Goal: Information Seeking & Learning: Learn about a topic

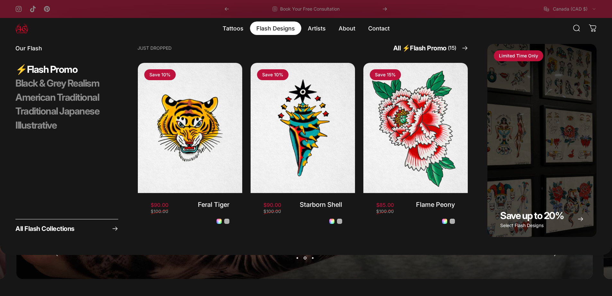
click at [269, 31] on magnet-element "Flash Designs Flash Designs" at bounding box center [275, 28] width 51 height 13
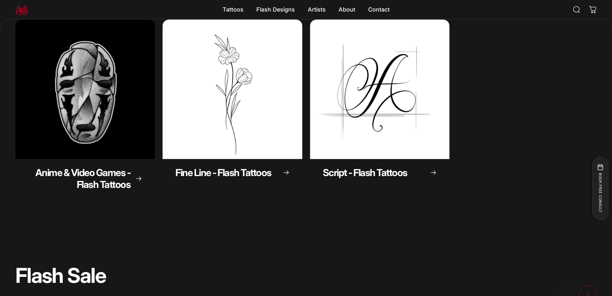
scroll to position [307, 0]
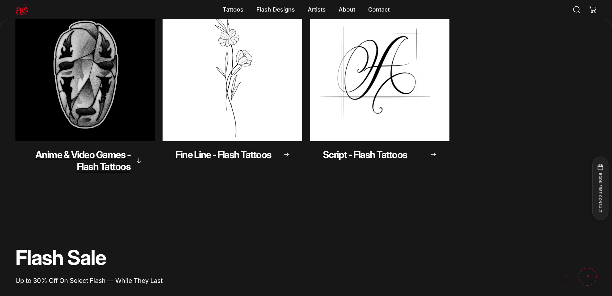
click at [95, 160] on span "Anime & Video Games - Flash Tattoos" at bounding box center [82, 161] width 95 height 24
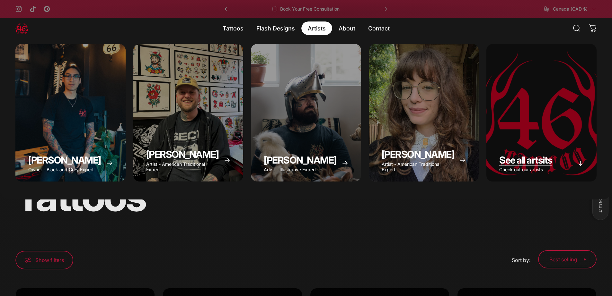
click at [515, 169] on p "Check out our artists" at bounding box center [525, 170] width 53 height 6
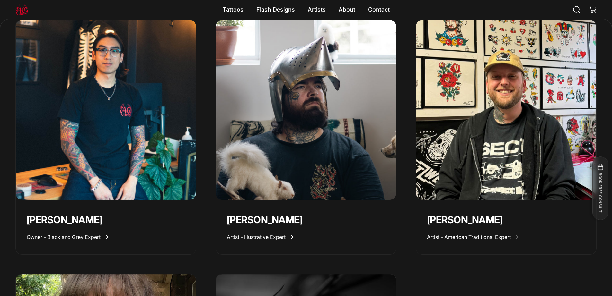
scroll to position [347, 0]
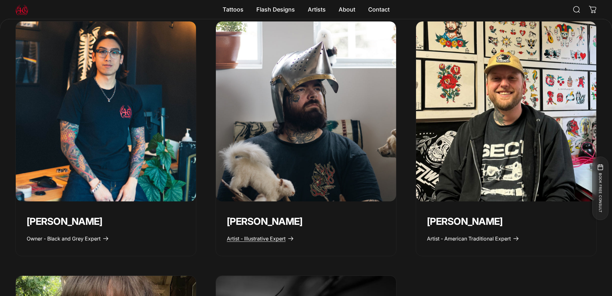
click at [274, 237] on span "Artist - Illustrative Expert" at bounding box center [256, 239] width 59 height 6
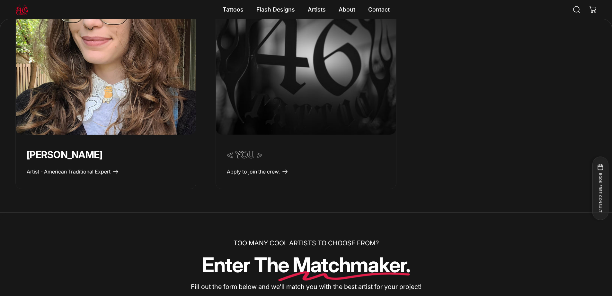
scroll to position [694, 0]
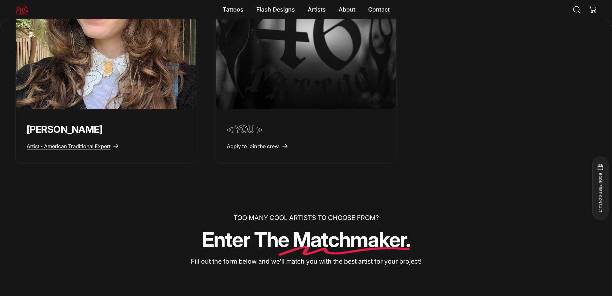
click at [93, 148] on span "Artist - American Traditional Expert" at bounding box center [69, 146] width 84 height 6
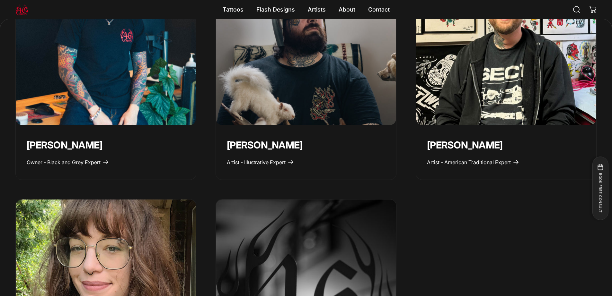
scroll to position [424, 0]
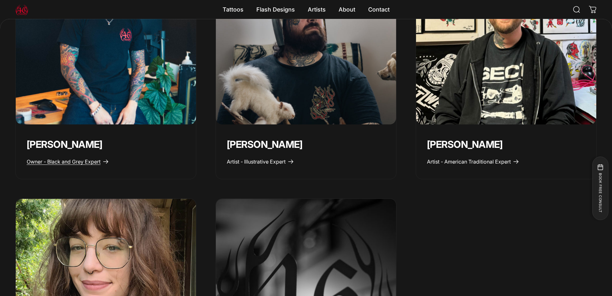
click at [74, 159] on span "Owner - Black and Grey Expert" at bounding box center [64, 162] width 74 height 6
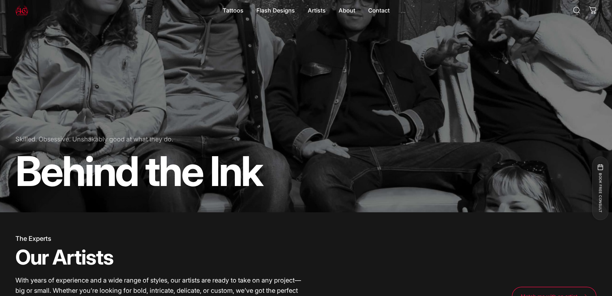
scroll to position [0, 0]
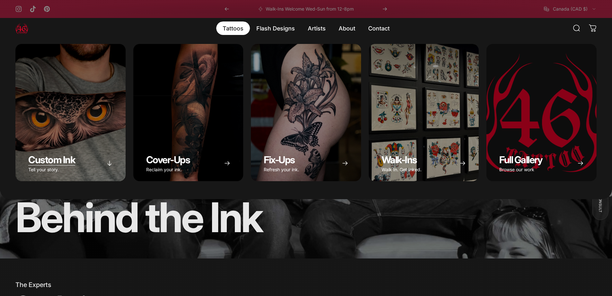
click at [61, 158] on span "Custom Ink" at bounding box center [51, 160] width 47 height 12
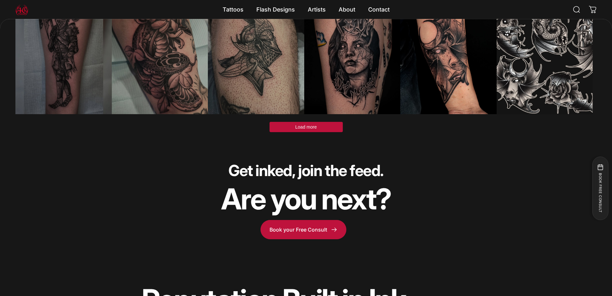
scroll to position [1925, 0]
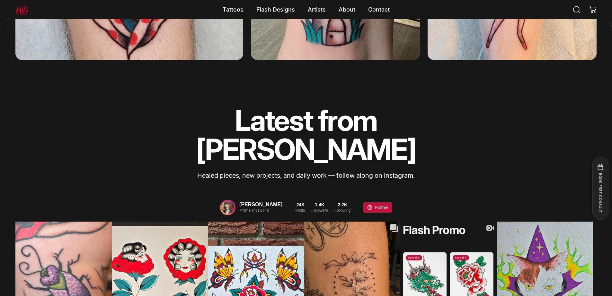
scroll to position [1347, 0]
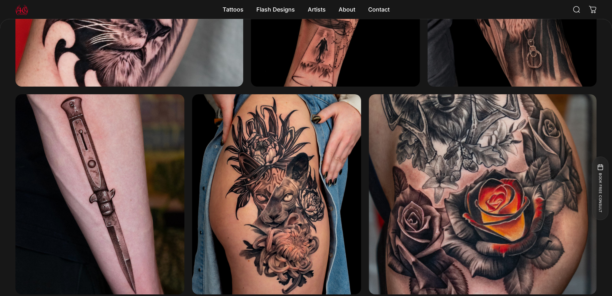
scroll to position [1424, 0]
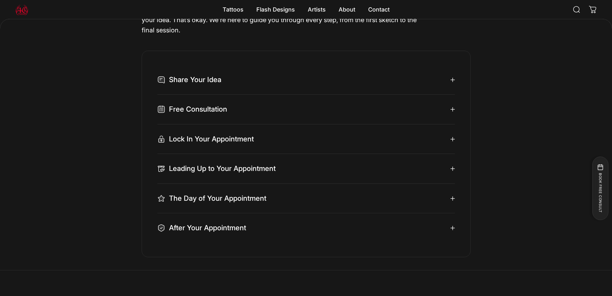
scroll to position [2418, 0]
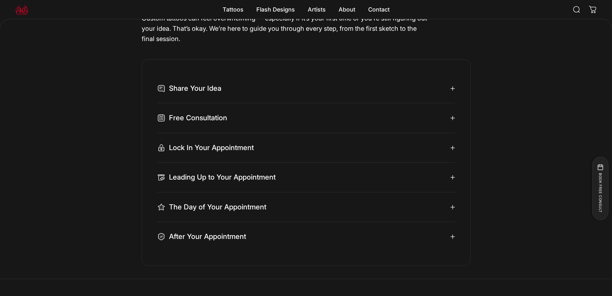
click at [455, 103] on summary "Share Your Idea" at bounding box center [305, 89] width 297 height 30
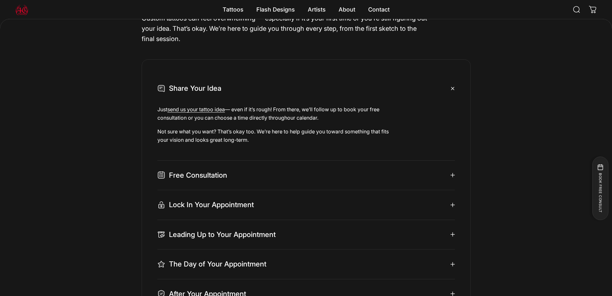
click at [308, 121] on link "our calendar" at bounding box center [302, 118] width 30 height 6
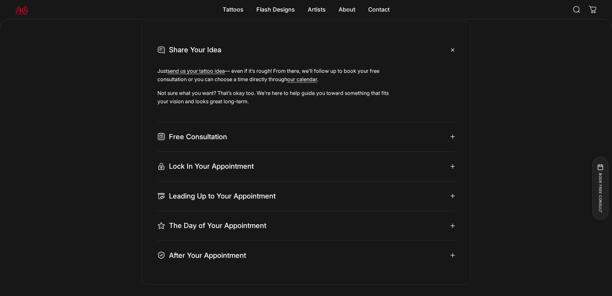
click at [455, 139] on icon at bounding box center [452, 137] width 4 height 4
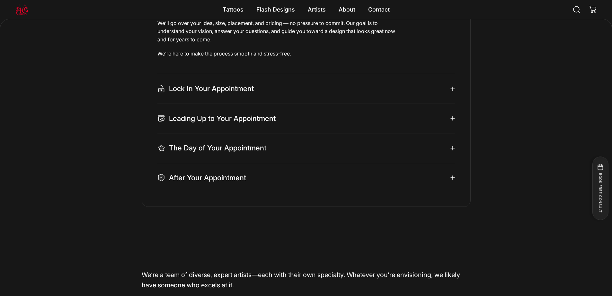
scroll to position [2610, 0]
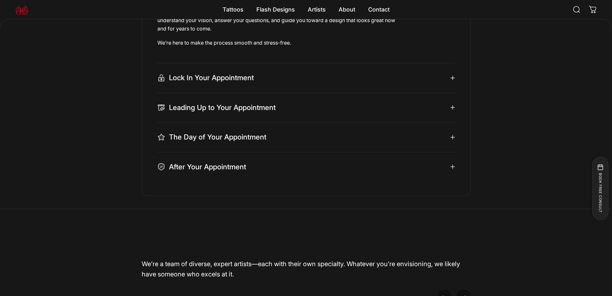
click at [233, 83] on span "Lock In Your Appointment" at bounding box center [205, 78] width 96 height 9
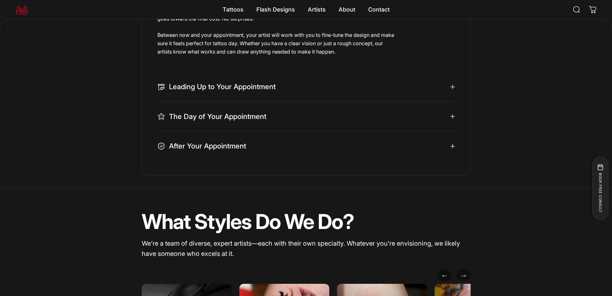
scroll to position [2764, 0]
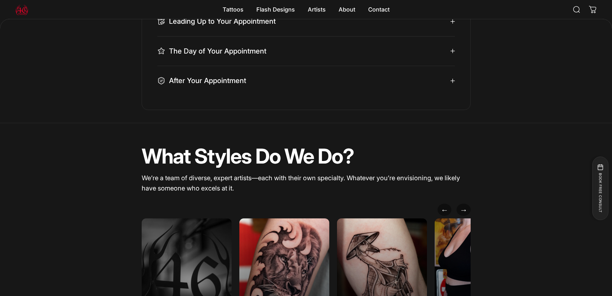
click at [209, 26] on span "Leading Up to Your Appointment" at bounding box center [216, 21] width 118 height 9
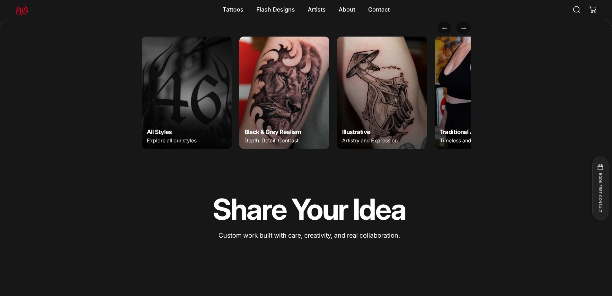
scroll to position [3073, 0]
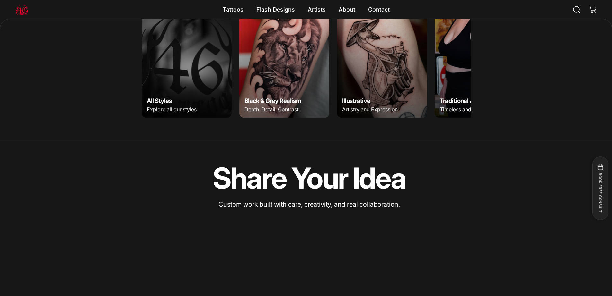
click at [139, 121] on img at bounding box center [186, 62] width 94 height 118
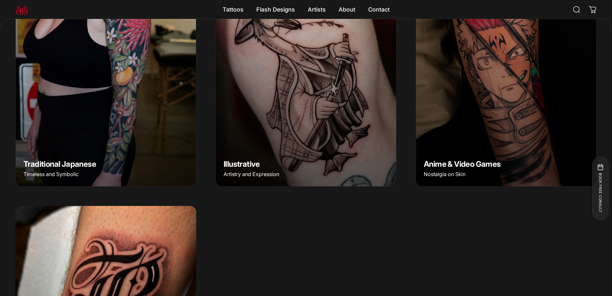
scroll to position [577, 0]
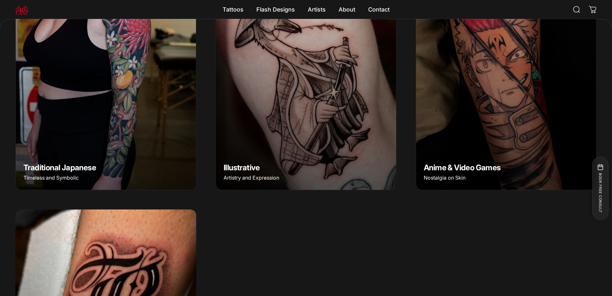
click at [480, 165] on img "Anime & Video Games" at bounding box center [505, 77] width 189 height 236
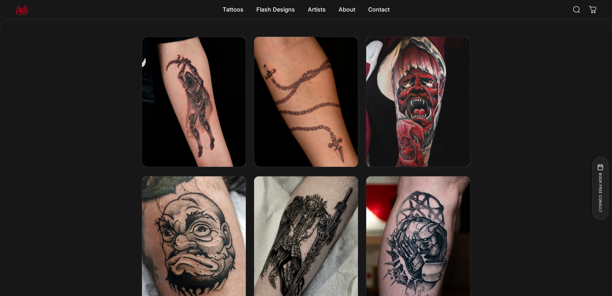
scroll to position [1079, 0]
